Goal: Entertainment & Leisure: Browse casually

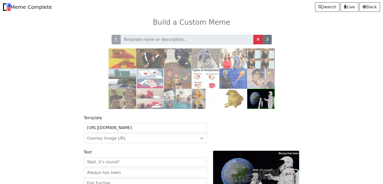
click at [260, 71] on img at bounding box center [261, 78] width 28 height 20
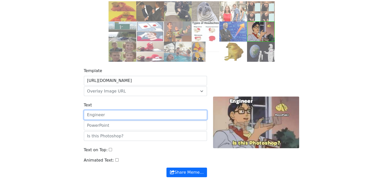
scroll to position [47, 0]
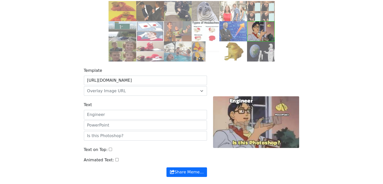
click at [231, 52] on img at bounding box center [233, 51] width 28 height 20
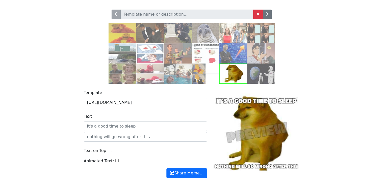
scroll to position [37, 0]
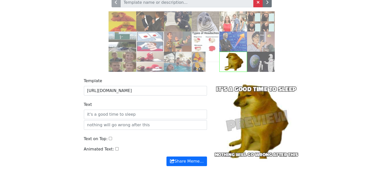
click at [211, 36] on img at bounding box center [206, 41] width 28 height 20
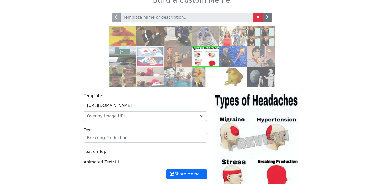
scroll to position [21, 0]
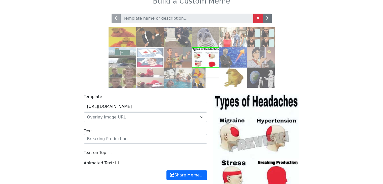
click at [159, 77] on img at bounding box center [150, 77] width 28 height 20
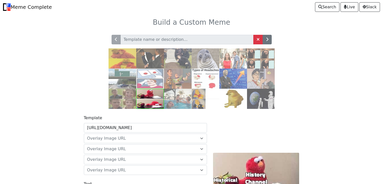
scroll to position [101, 0]
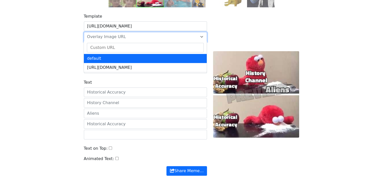
click at [176, 35] on span "Overlay Image URL" at bounding box center [142, 37] width 110 height 6
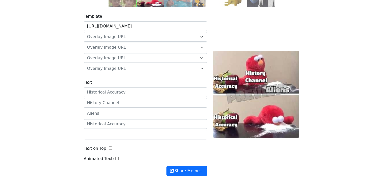
click at [224, 88] on div at bounding box center [256, 94] width 92 height 162
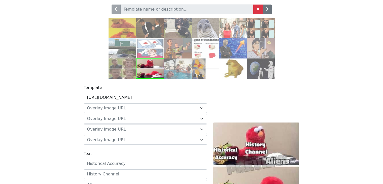
scroll to position [29, 0]
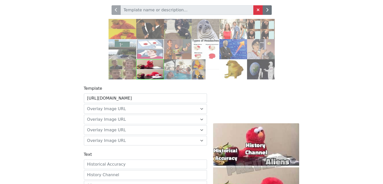
click at [199, 69] on img at bounding box center [206, 69] width 28 height 20
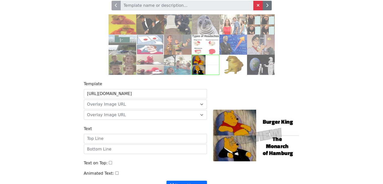
scroll to position [33, 0]
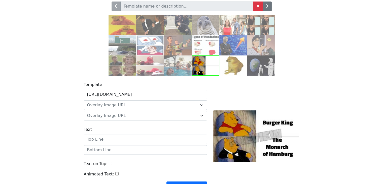
click at [226, 47] on img at bounding box center [233, 45] width 28 height 20
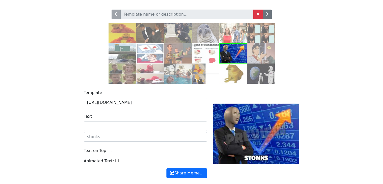
scroll to position [24, 0]
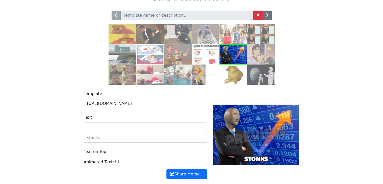
click at [132, 66] on img at bounding box center [122, 74] width 28 height 20
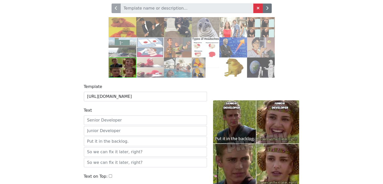
scroll to position [31, 0]
click at [180, 68] on img at bounding box center [178, 68] width 28 height 20
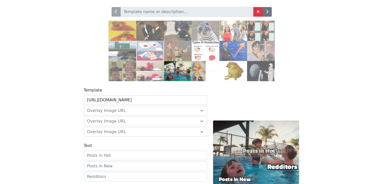
scroll to position [27, 0]
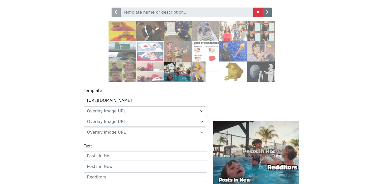
click at [174, 54] on img at bounding box center [178, 51] width 28 height 20
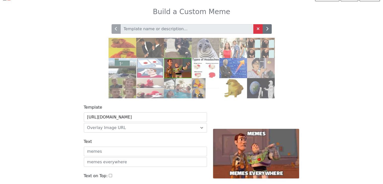
scroll to position [8, 0]
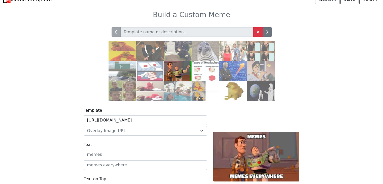
click at [175, 52] on img at bounding box center [178, 51] width 28 height 20
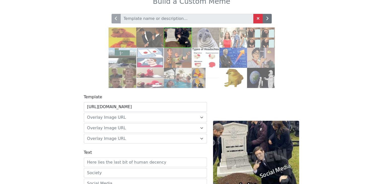
scroll to position [20, 0]
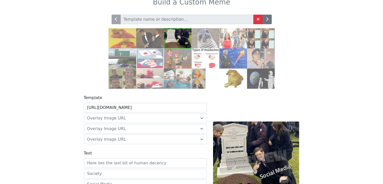
click at [145, 35] on img at bounding box center [150, 38] width 28 height 20
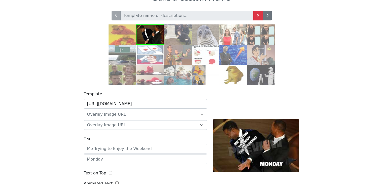
scroll to position [23, 0]
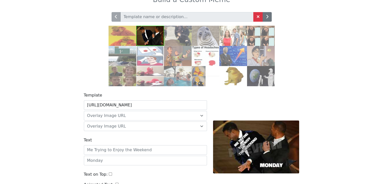
click at [121, 32] on img at bounding box center [122, 36] width 28 height 20
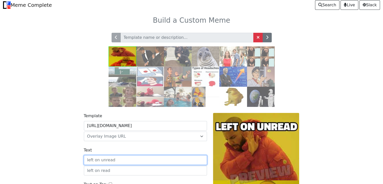
scroll to position [1, 0]
